Goal: Browse casually

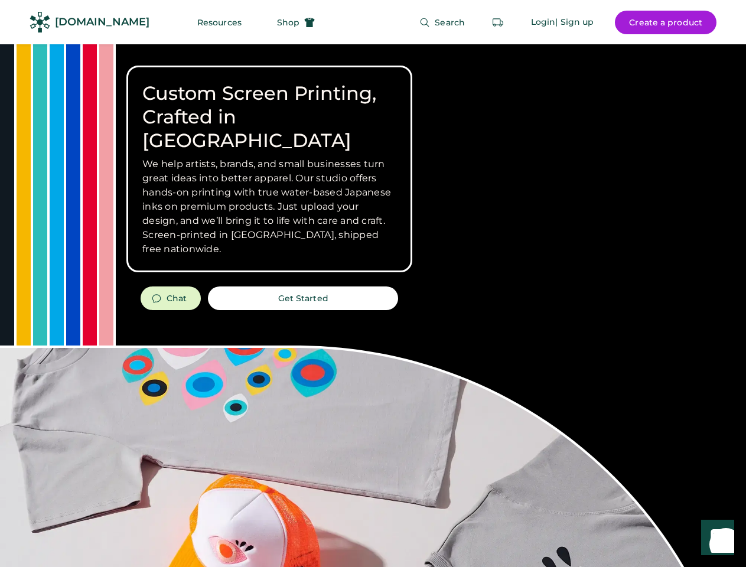
click at [373, 284] on div "Custom Screen Printing, Crafted in [GEOGRAPHIC_DATA] We help artists, brands, a…" at bounding box center [373, 419] width 746 height 751
click at [373, 306] on div "Custom Screen Printing, Crafted in [GEOGRAPHIC_DATA] We help artists, brands, a…" at bounding box center [373, 419] width 746 height 751
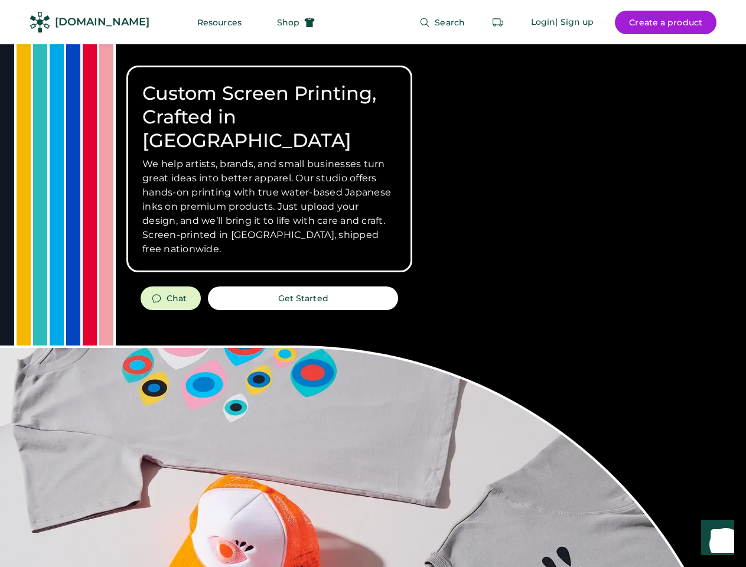
click at [373, 306] on div "Custom Screen Printing, Crafted in [GEOGRAPHIC_DATA] We help artists, brands, a…" at bounding box center [373, 419] width 746 height 751
click at [270, 169] on h3 "We help artists, brands, and small businesses turn great ideas into better appa…" at bounding box center [269, 206] width 254 height 99
click at [270, 157] on h3 "We help artists, brands, and small businesses turn great ideas into better appa…" at bounding box center [269, 206] width 254 height 99
click at [270, 105] on h1 "Custom Screen Printing, Crafted in [GEOGRAPHIC_DATA]" at bounding box center [269, 117] width 254 height 71
